Goal: Navigation & Orientation: Find specific page/section

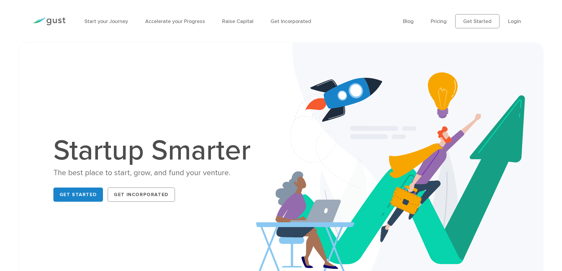
click at [94, 22] on link "Start your Journey" at bounding box center [106, 21] width 44 height 6
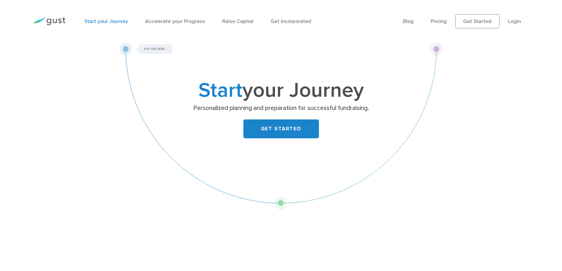
drag, startPoint x: 61, startPoint y: 43, endPoint x: 58, endPoint y: 44, distance: 3.5
